Goal: Information Seeking & Learning: Understand process/instructions

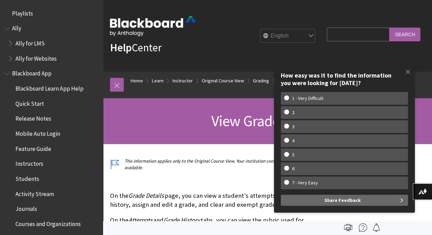
scroll to position [1172, 0]
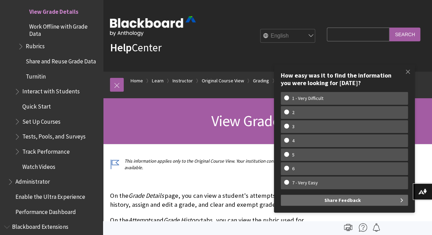
click at [218, 46] on div "Help Center English عربية Català Cymraeg Deutsch Español Suomi Français עברית I…" at bounding box center [267, 36] width 329 height 72
click at [407, 69] on span at bounding box center [408, 71] width 14 height 14
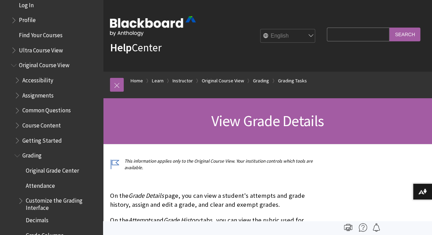
scroll to position [794, 0]
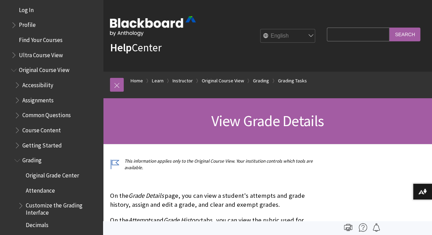
click at [34, 127] on span "Course Content" at bounding box center [41, 128] width 39 height 9
click at [19, 131] on span "Book outline for Blackboard Learn Help" at bounding box center [17, 128] width 7 height 9
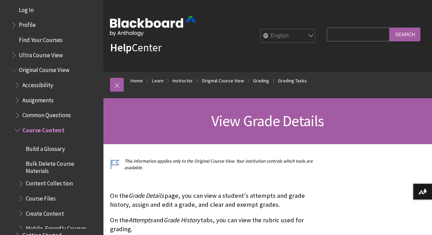
scroll to position [19, 0]
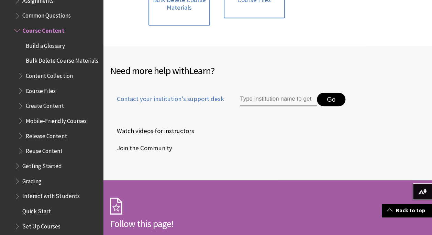
scroll to position [894, 0]
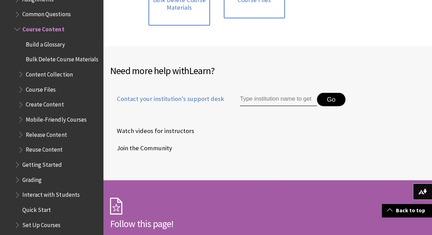
click at [56, 15] on span "Common Questions" at bounding box center [46, 13] width 48 height 9
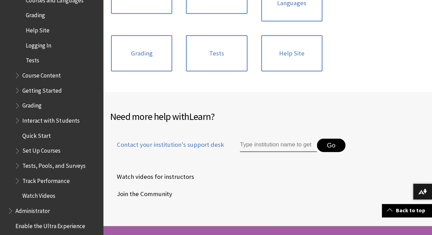
scroll to position [961, 0]
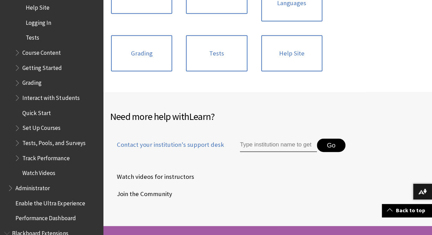
click at [17, 54] on span "Book outline for Blackboard Learn Help" at bounding box center [17, 51] width 7 height 9
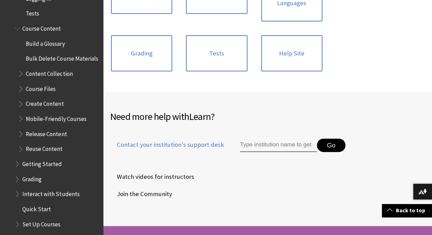
scroll to position [995, 0]
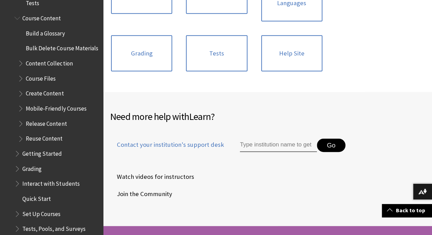
click at [47, 97] on span "Create Content" at bounding box center [45, 92] width 38 height 9
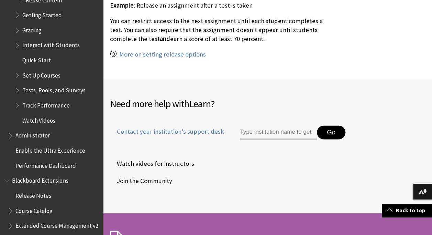
scroll to position [1159, 0]
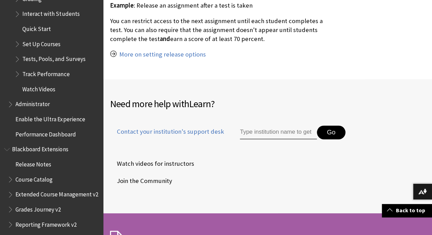
click at [16, 47] on span "Book outline for Blackboard Learn Help" at bounding box center [17, 42] width 7 height 9
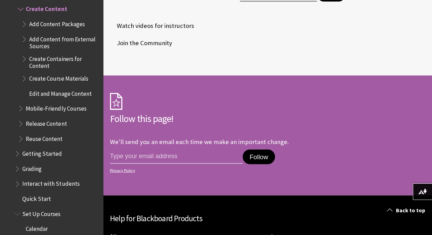
scroll to position [963, 0]
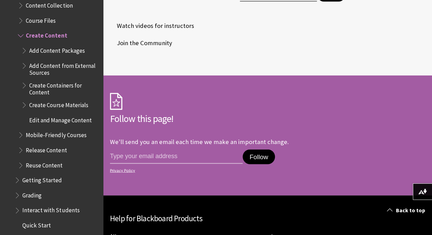
click at [58, 123] on span "Edit and Manage Content" at bounding box center [60, 118] width 62 height 9
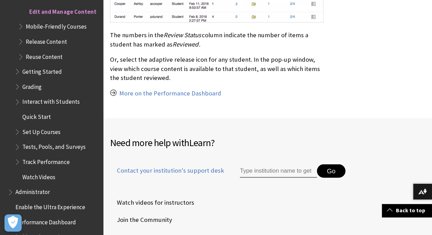
scroll to position [5951, 0]
